Goal: Task Accomplishment & Management: Manage account settings

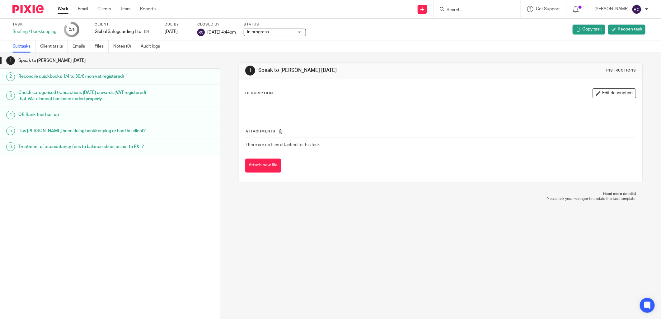
click at [466, 10] on input "Search" at bounding box center [474, 10] width 56 height 6
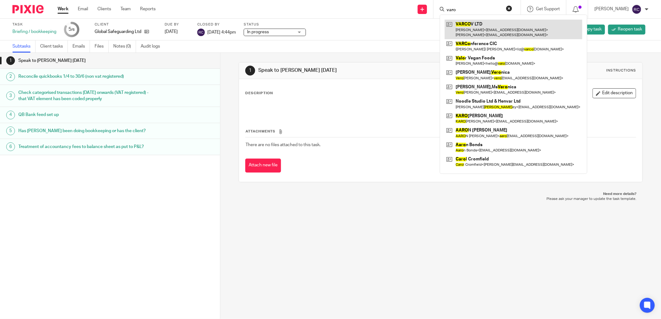
type input "varo"
click at [477, 21] on link at bounding box center [514, 29] width 138 height 19
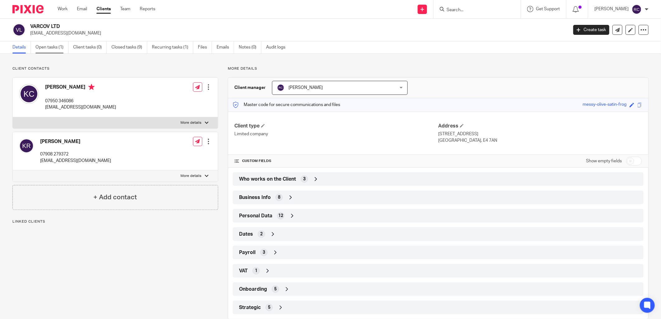
click at [51, 45] on link "Open tasks (1)" at bounding box center [51, 47] width 33 height 12
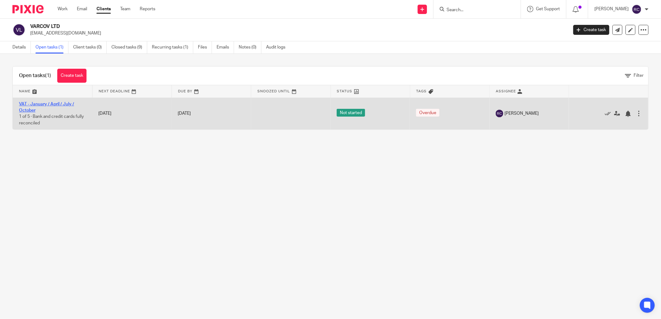
click at [39, 104] on link "VAT - January / April / July / October" at bounding box center [46, 107] width 55 height 11
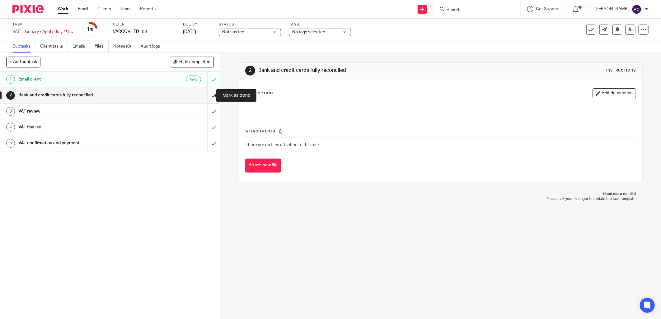
click at [203, 97] on input "submit" at bounding box center [110, 96] width 220 height 16
click at [207, 113] on input "submit" at bounding box center [110, 112] width 220 height 16
click at [209, 125] on input "submit" at bounding box center [110, 128] width 220 height 16
click at [208, 144] on input "submit" at bounding box center [110, 143] width 220 height 16
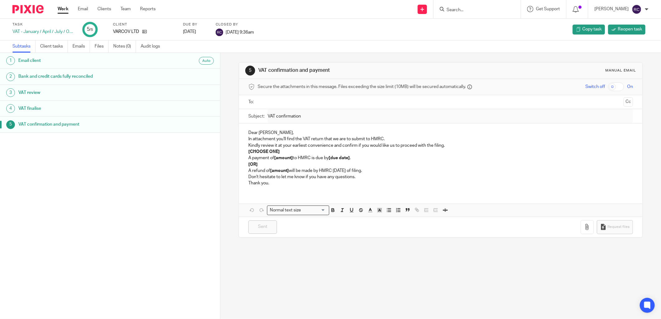
click at [462, 4] on div at bounding box center [477, 9] width 87 height 18
click at [457, 10] on input "Search" at bounding box center [474, 10] width 56 height 6
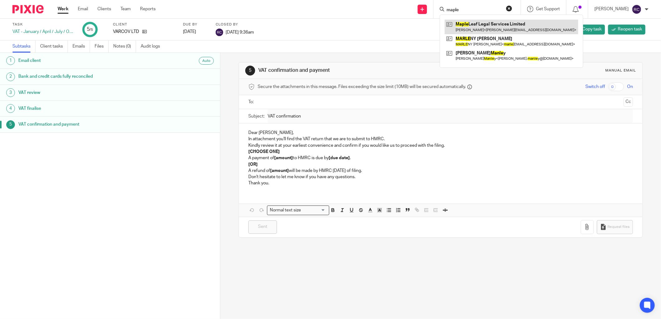
type input "maple"
click at [461, 26] on link at bounding box center [512, 27] width 134 height 14
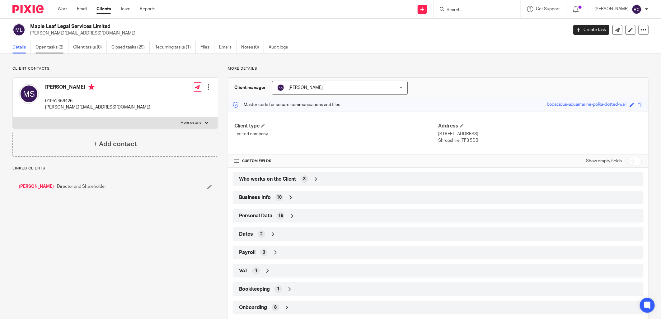
click at [54, 45] on link "Open tasks (2)" at bounding box center [51, 47] width 33 height 12
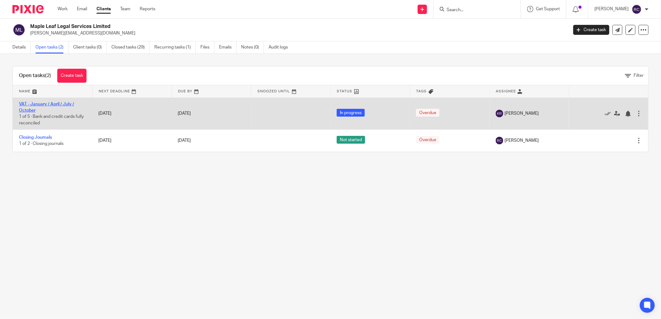
click at [23, 104] on link "VAT - January / April / July / October" at bounding box center [46, 107] width 55 height 11
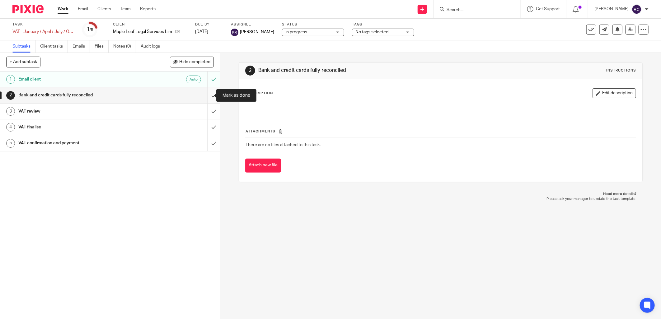
click at [206, 94] on input "submit" at bounding box center [110, 96] width 220 height 16
click at [204, 109] on input "submit" at bounding box center [110, 112] width 220 height 16
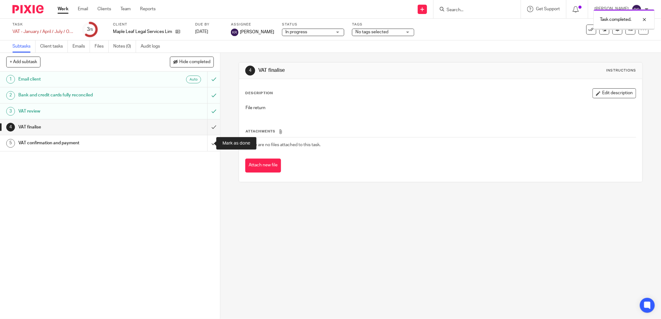
click at [207, 137] on input "submit" at bounding box center [110, 143] width 220 height 16
click at [203, 125] on input "submit" at bounding box center [110, 128] width 220 height 16
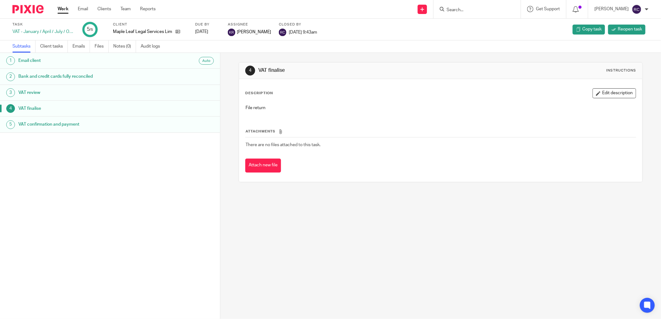
click at [493, 8] on input "Search" at bounding box center [474, 10] width 56 height 6
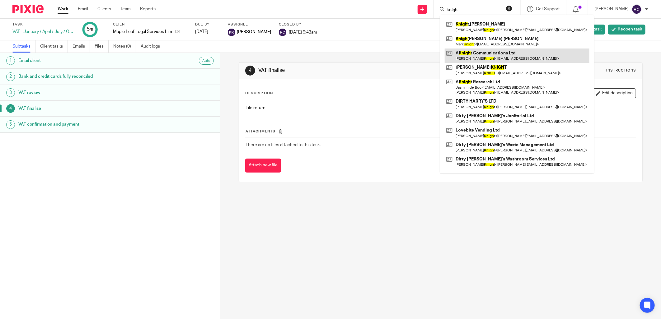
type input "knigh"
click at [487, 55] on link at bounding box center [517, 56] width 145 height 14
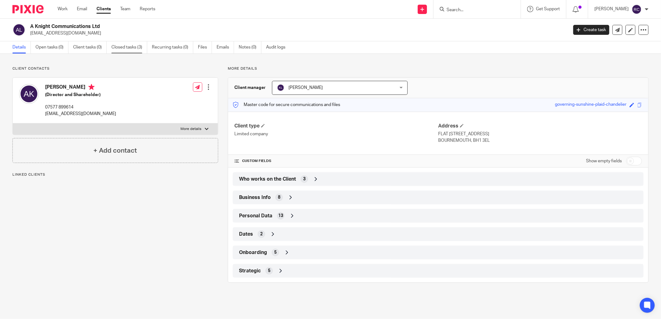
click at [125, 48] on link "Closed tasks (3)" at bounding box center [129, 47] width 36 height 12
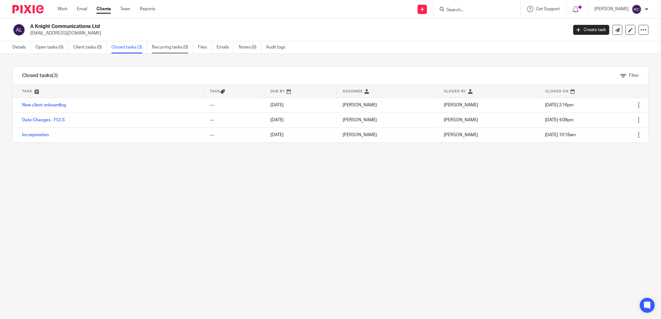
click at [169, 49] on link "Recurring tasks (0)" at bounding box center [172, 47] width 41 height 12
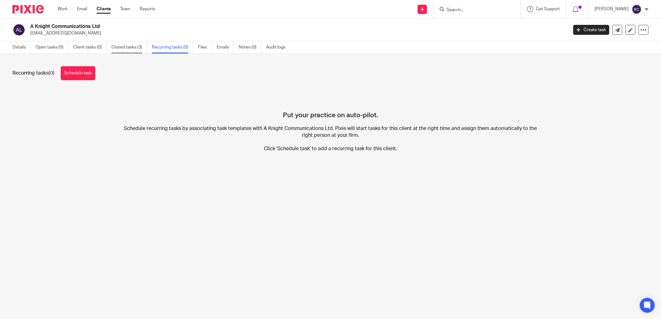
click at [129, 49] on link "Closed tasks (3)" at bounding box center [129, 47] width 36 height 12
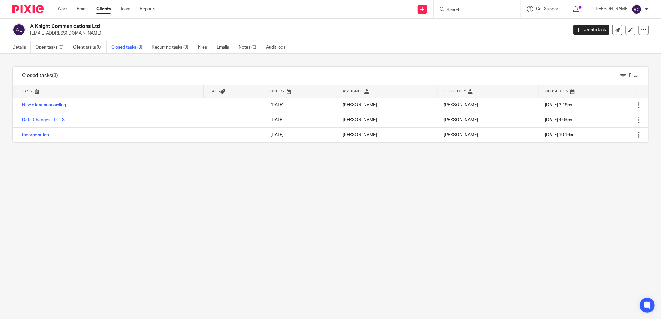
click at [47, 48] on link "Open tasks (0)" at bounding box center [51, 47] width 33 height 12
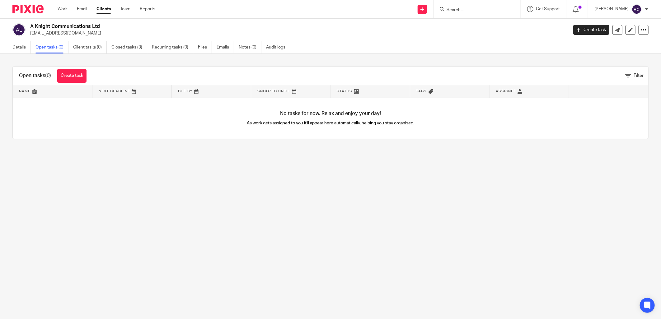
click at [473, 8] on input "Search" at bounding box center [474, 10] width 56 height 6
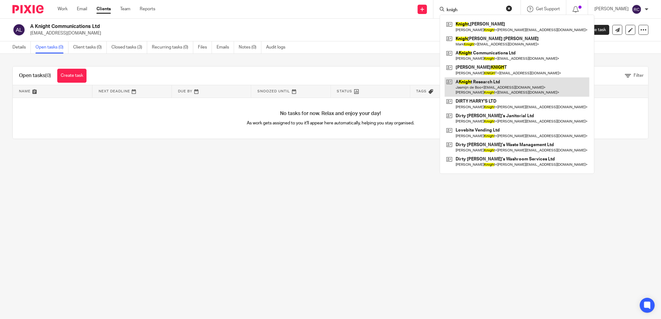
type input "knigh"
click at [493, 80] on link at bounding box center [517, 87] width 145 height 19
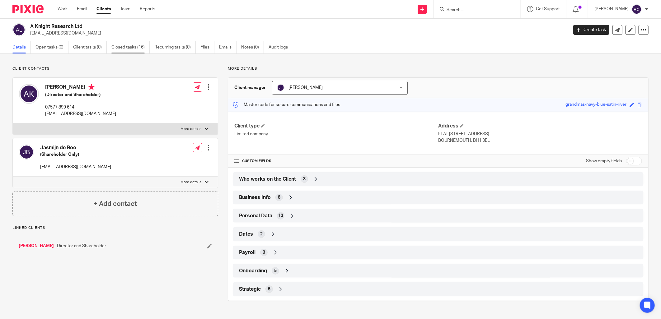
click at [125, 49] on link "Closed tasks (16)" at bounding box center [130, 47] width 38 height 12
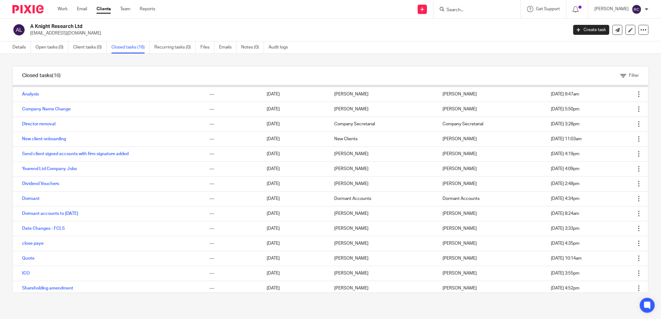
scroll to position [44, 0]
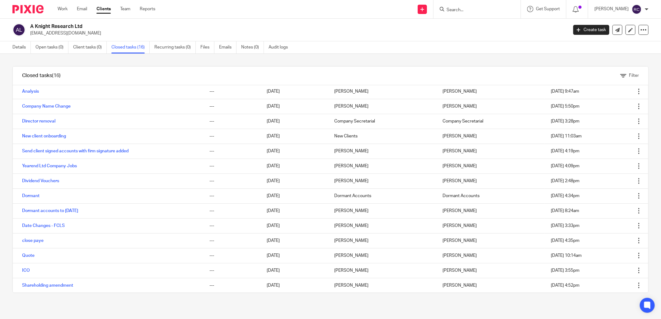
click at [464, 10] on input "Search" at bounding box center [474, 10] width 56 height 6
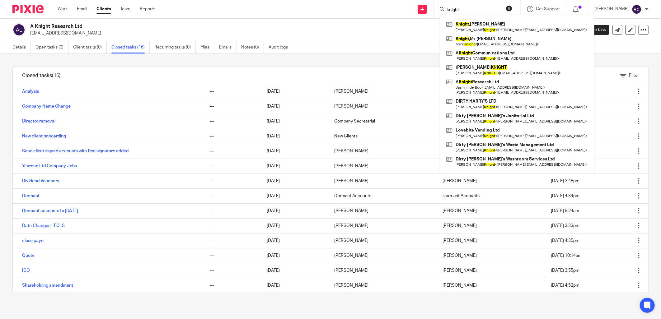
click at [471, 7] on input "knight" at bounding box center [474, 10] width 56 height 6
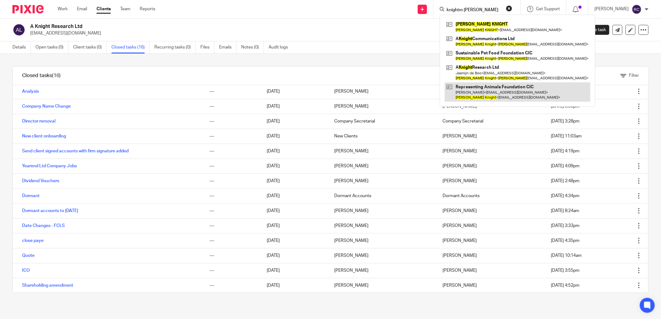
type input "knightm [PERSON_NAME]"
click at [488, 91] on link at bounding box center [518, 92] width 146 height 19
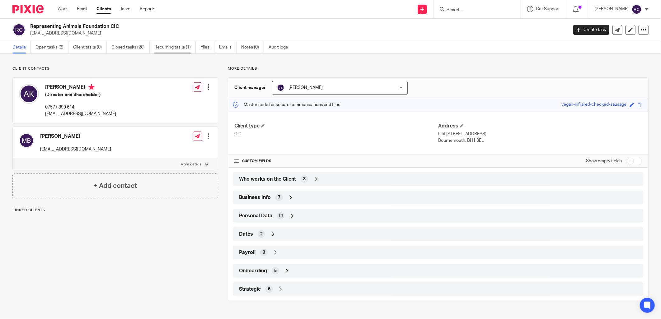
click at [178, 46] on link "Recurring tasks (1)" at bounding box center [174, 47] width 41 height 12
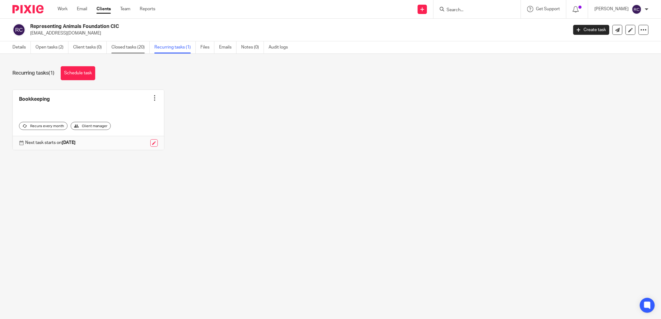
click at [128, 45] on link "Closed tasks (20)" at bounding box center [130, 47] width 38 height 12
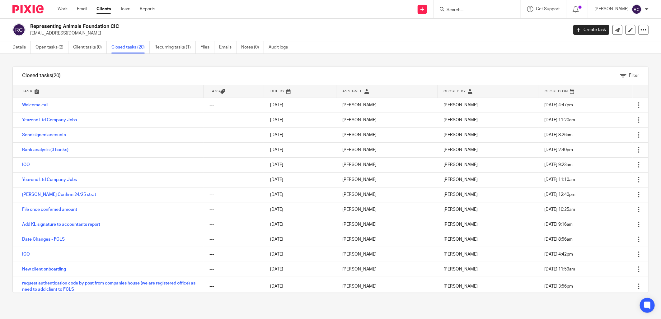
click at [485, 7] on form at bounding box center [479, 9] width 66 height 8
click at [480, 11] on input "Search" at bounding box center [474, 10] width 56 height 6
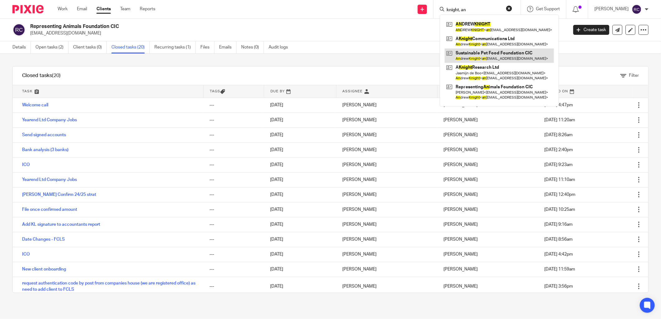
type input "knight, an"
click at [463, 55] on link at bounding box center [499, 56] width 109 height 14
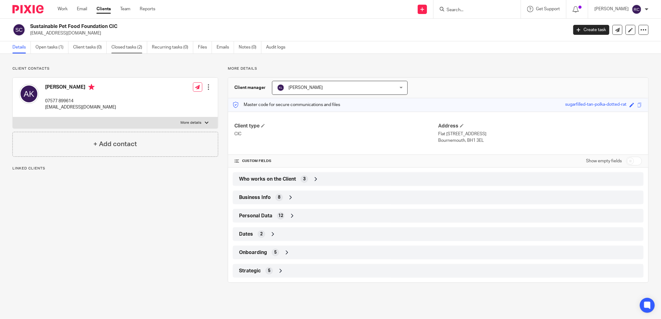
click at [132, 48] on link "Closed tasks (2)" at bounding box center [129, 47] width 36 height 12
